Goal: Use online tool/utility: Utilize a website feature to perform a specific function

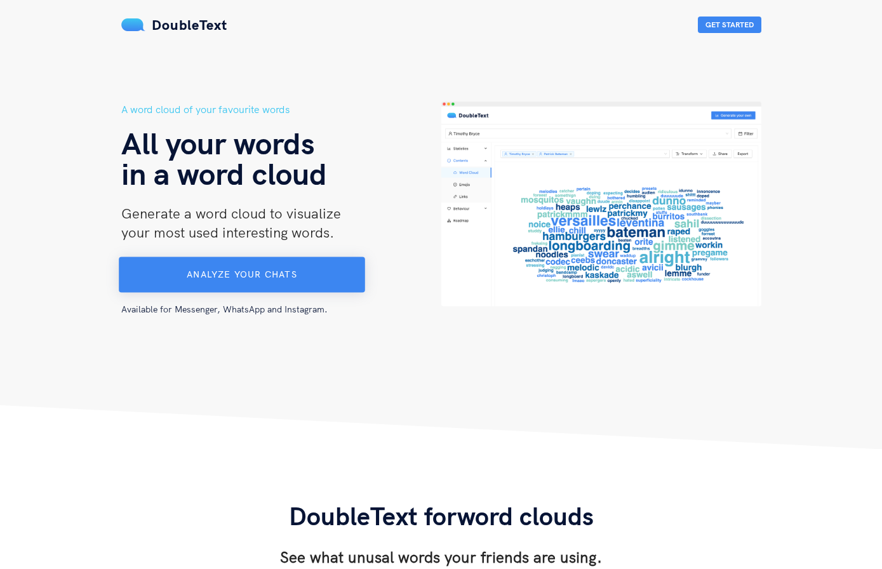
click at [293, 274] on span "Analyze your chats" at bounding box center [242, 273] width 110 height 11
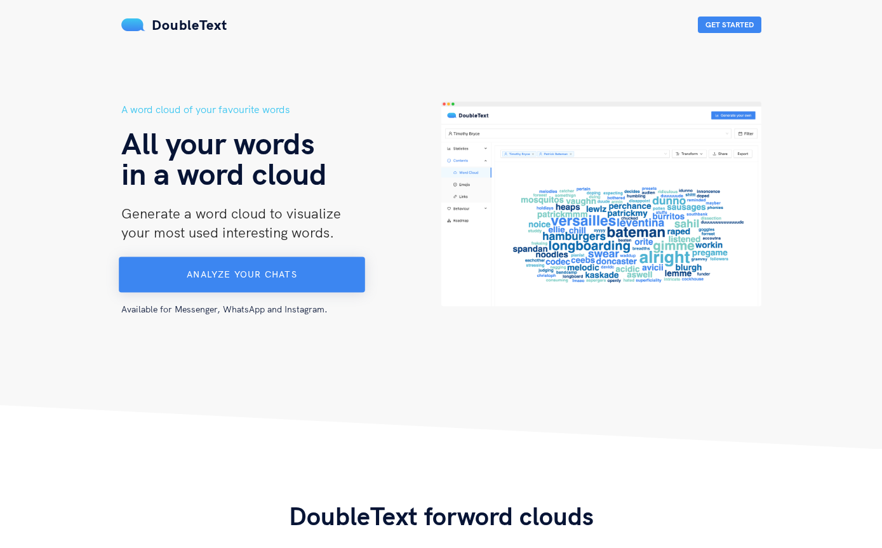
scroll to position [11, 0]
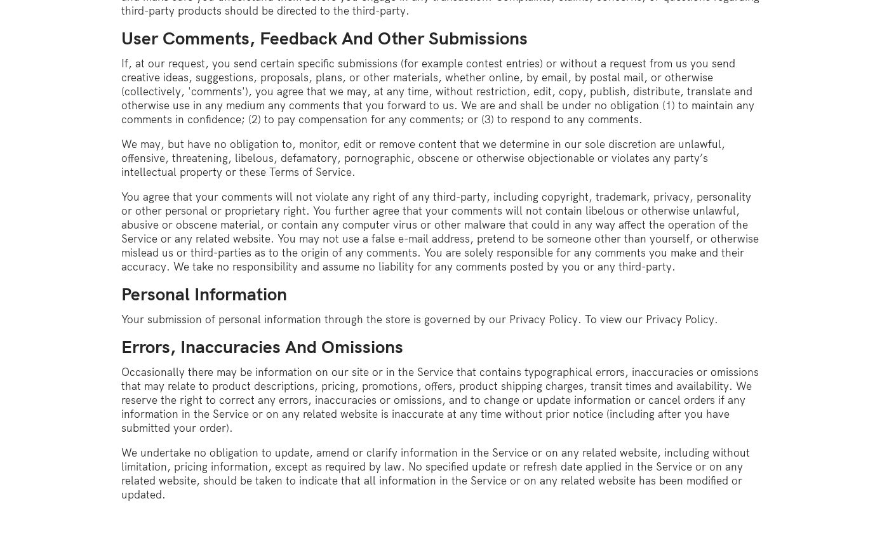
scroll to position [1756, 0]
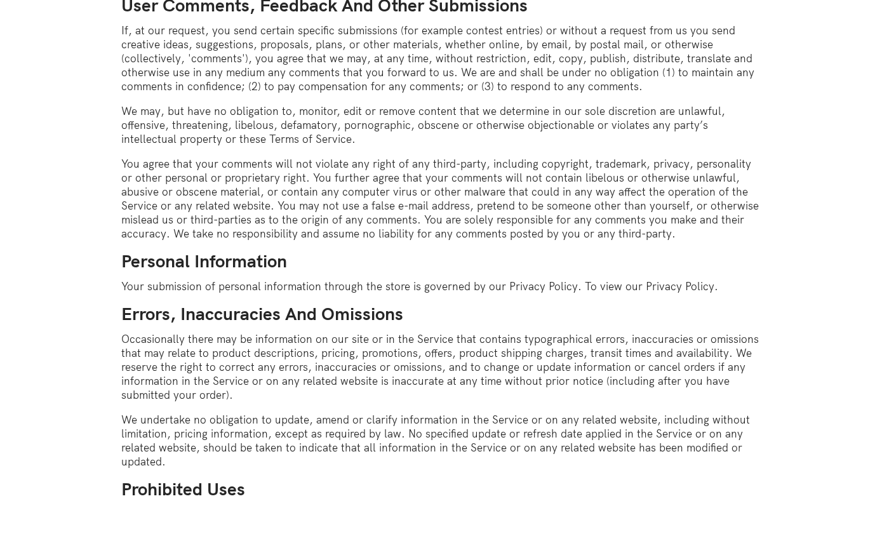
click at [340, 459] on div "Terms Of Service Overview This website is operated by DoubleText . Throughout t…" at bounding box center [441, 53] width 640 height 3459
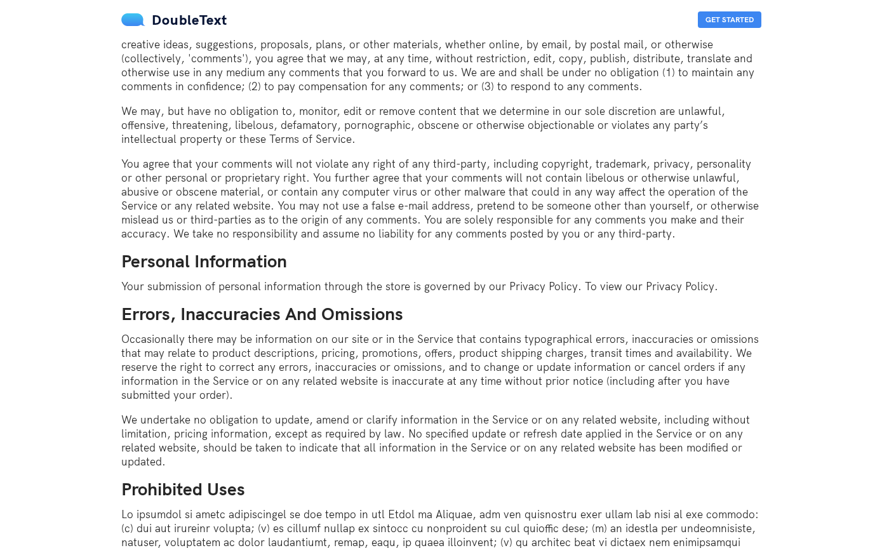
click at [649, 279] on p "Your submission of personal information through the store is governed by our Pr…" at bounding box center [441, 286] width 640 height 14
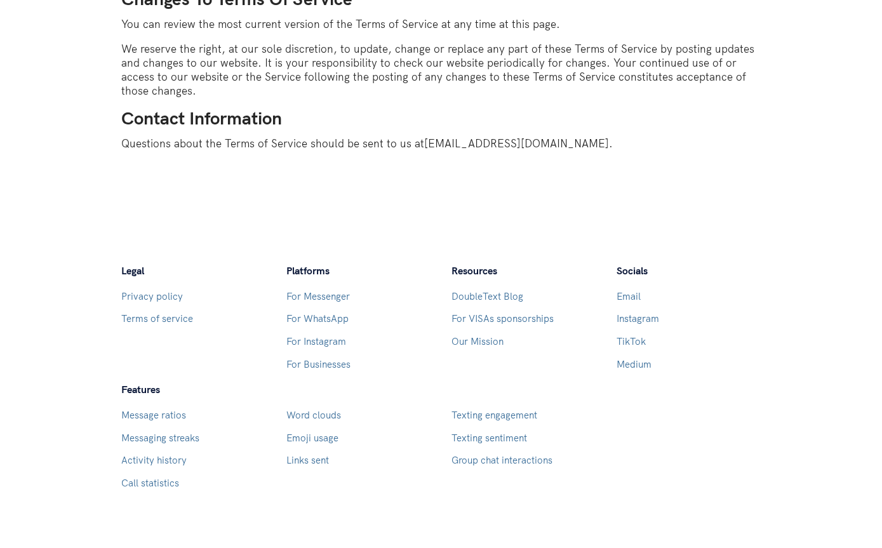
scroll to position [3360, 0]
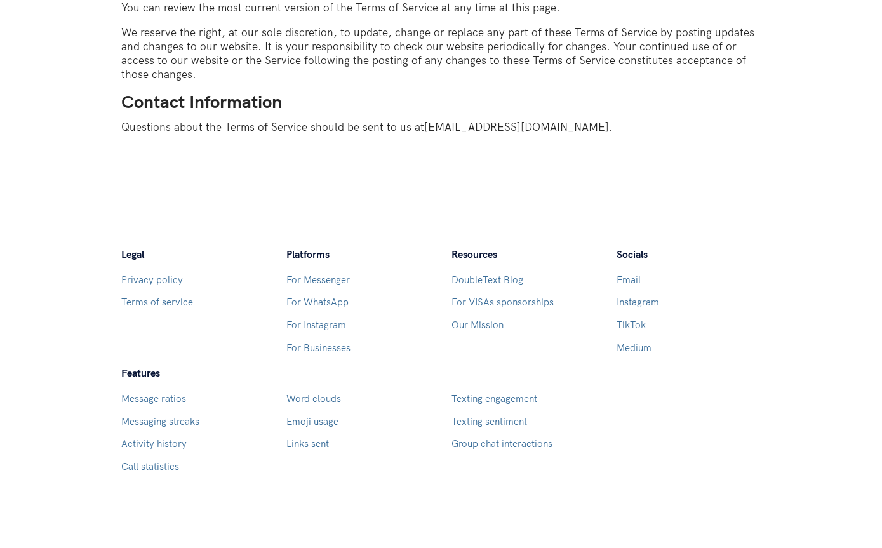
click at [215, 312] on div "Legal Privacy policy Terms of service" at bounding box center [193, 351] width 145 height 119
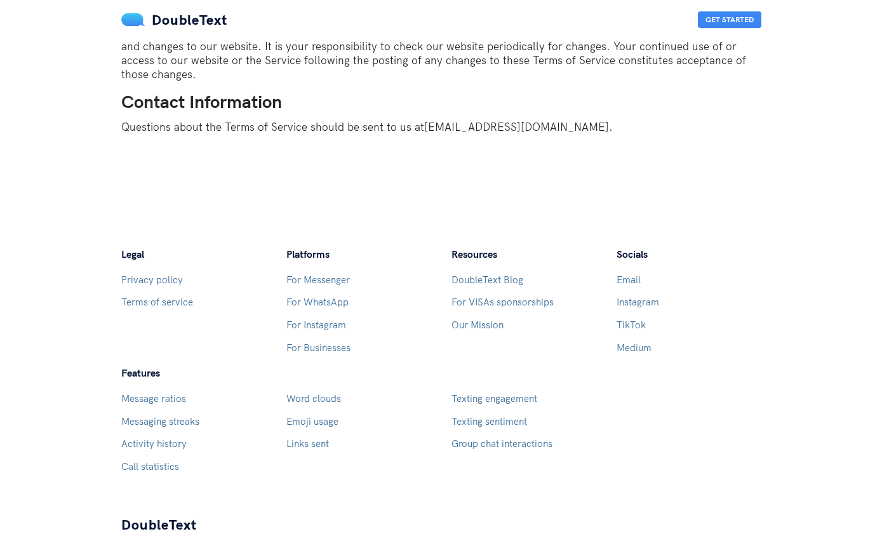
click at [146, 274] on link "Privacy policy" at bounding box center [152, 280] width 62 height 12
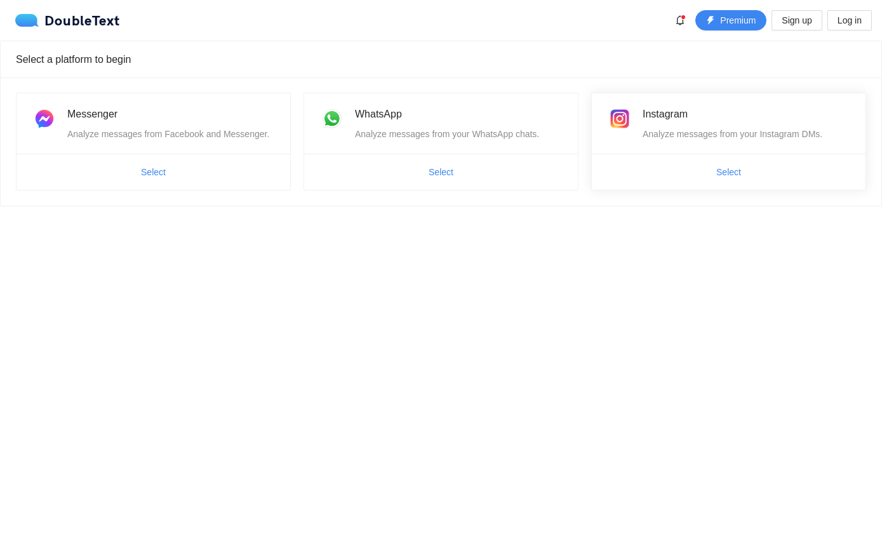
click at [684, 172] on span "Select" at bounding box center [729, 172] width 274 height 20
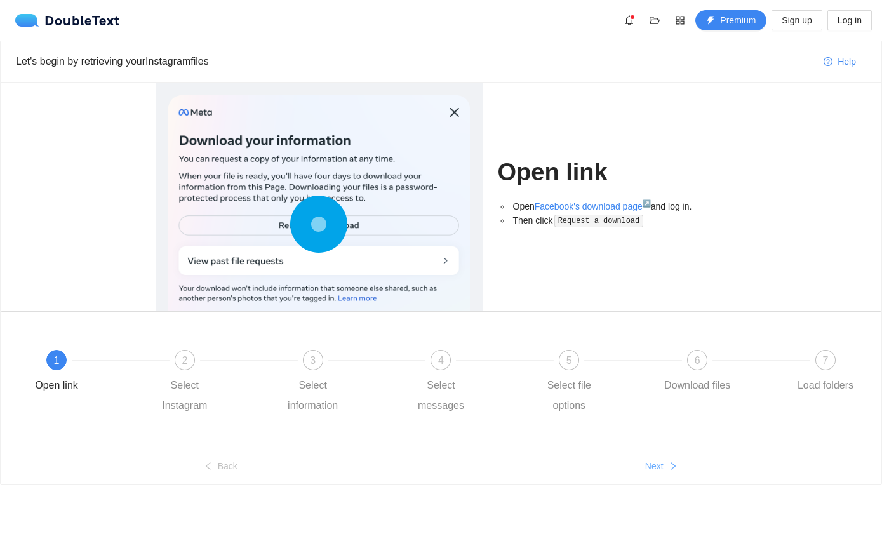
click at [648, 465] on span "Next" at bounding box center [654, 466] width 18 height 14
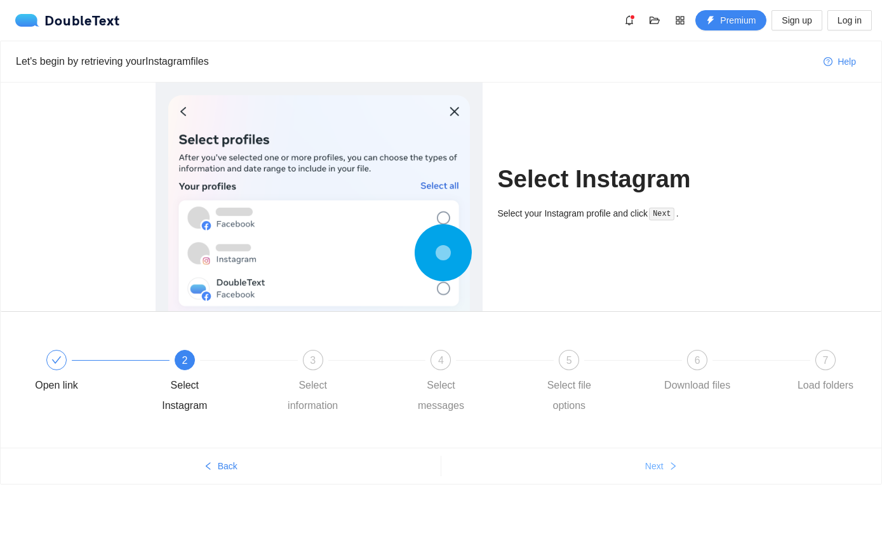
click at [648, 465] on span "Next" at bounding box center [654, 466] width 18 height 14
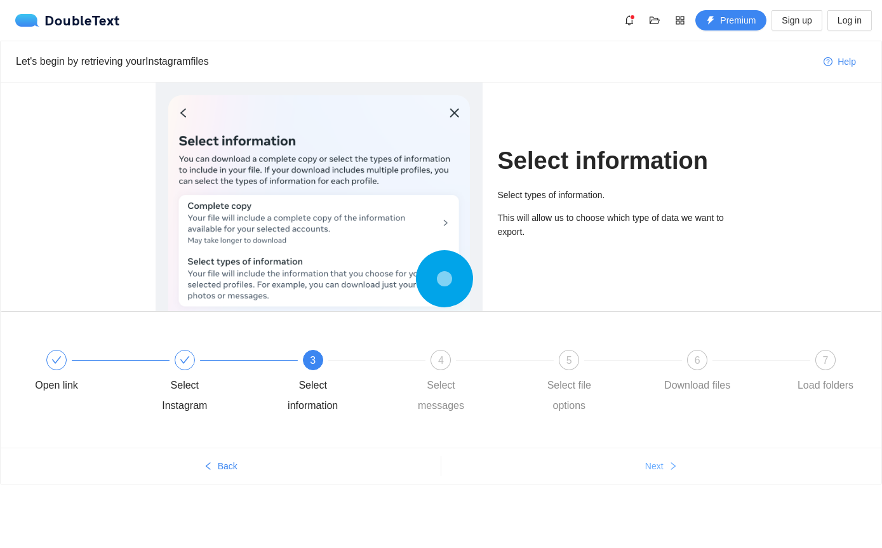
click at [648, 465] on span "Next" at bounding box center [654, 466] width 18 height 14
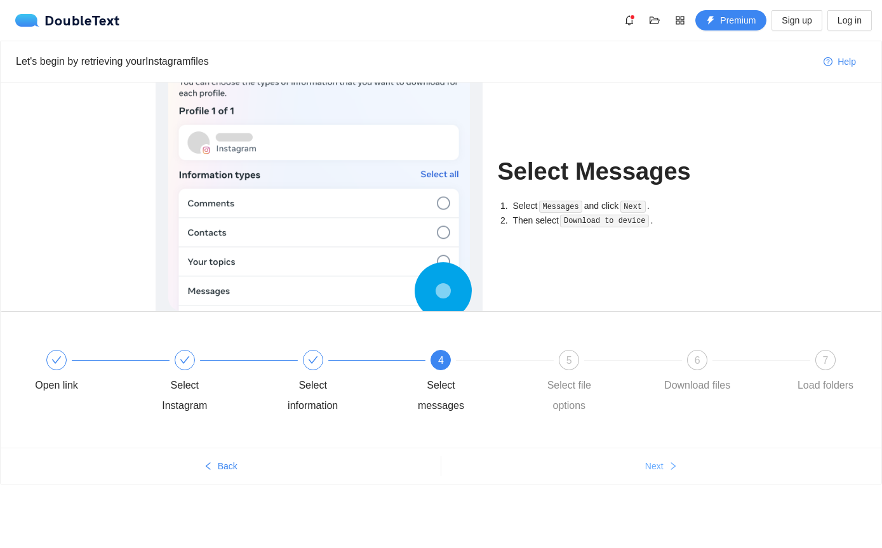
click at [648, 465] on span "Next" at bounding box center [654, 466] width 18 height 14
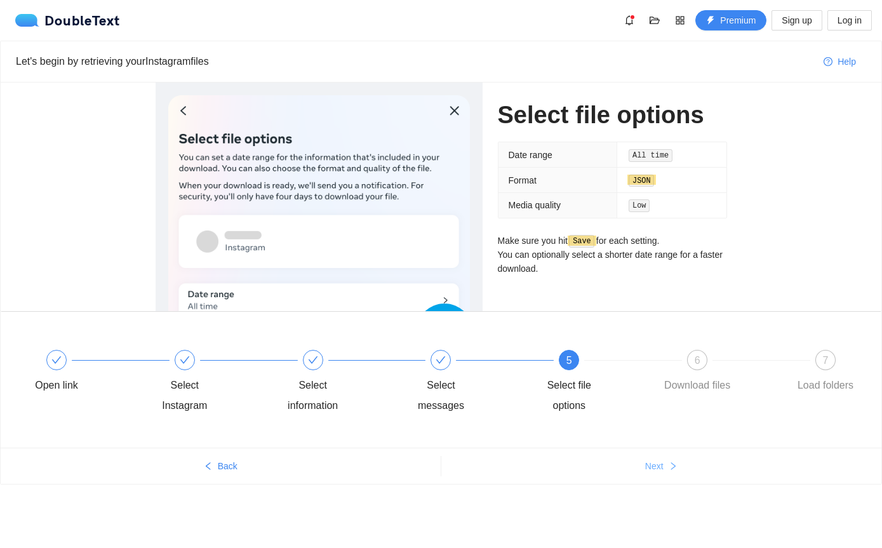
click at [648, 465] on span "Next" at bounding box center [654, 466] width 18 height 14
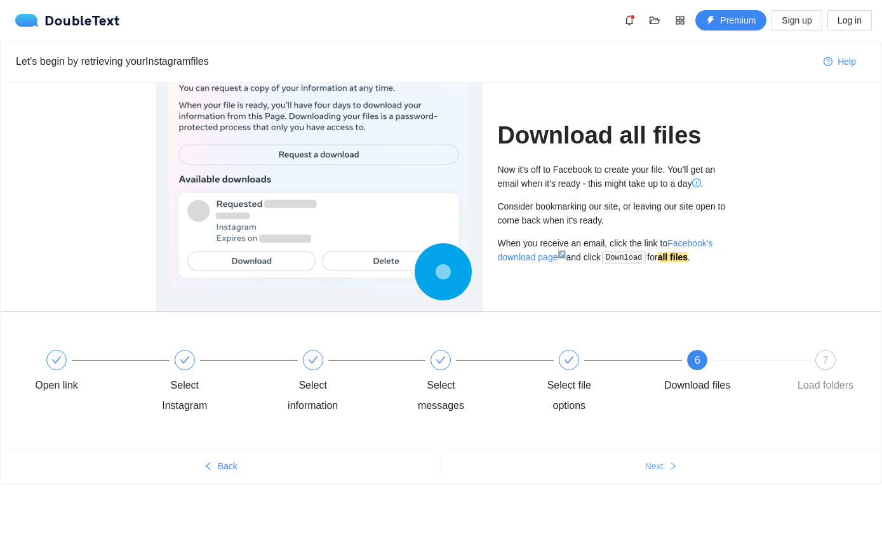
click at [648, 465] on span "Next" at bounding box center [654, 466] width 18 height 14
